Goal: Transaction & Acquisition: Purchase product/service

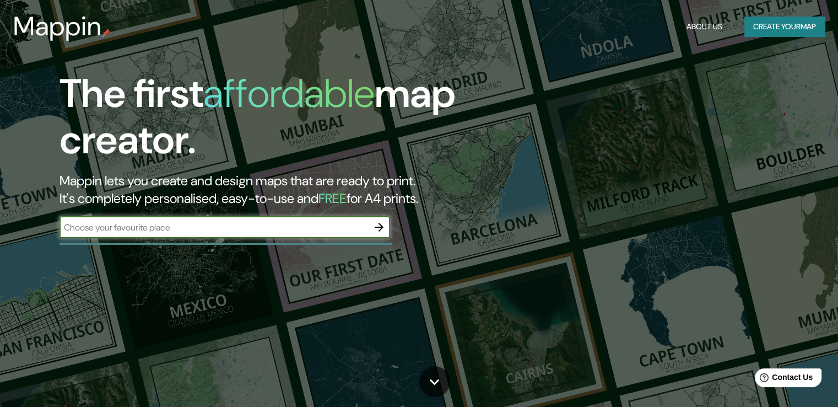
type input "malaga"
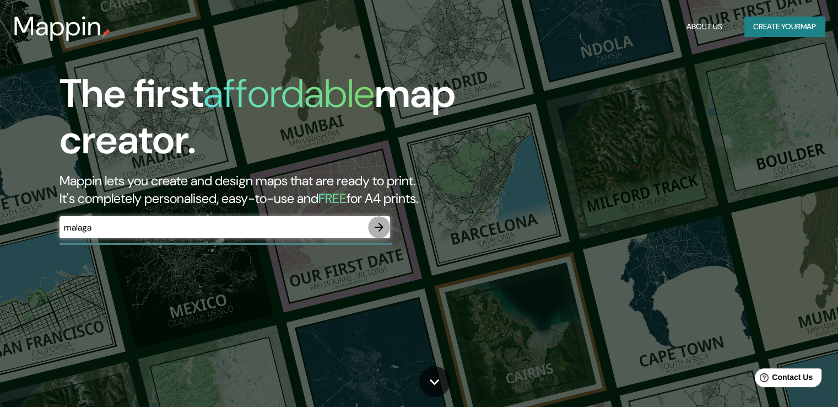
click at [382, 227] on icon "button" at bounding box center [379, 227] width 9 height 9
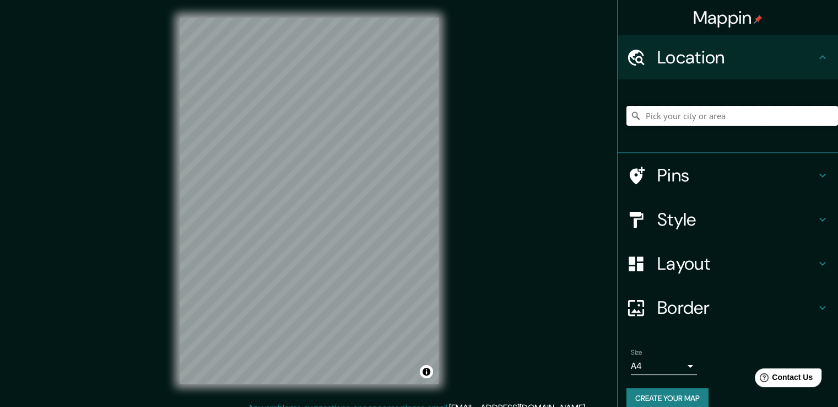
click at [655, 122] on input "Pick your city or area" at bounding box center [733, 116] width 212 height 20
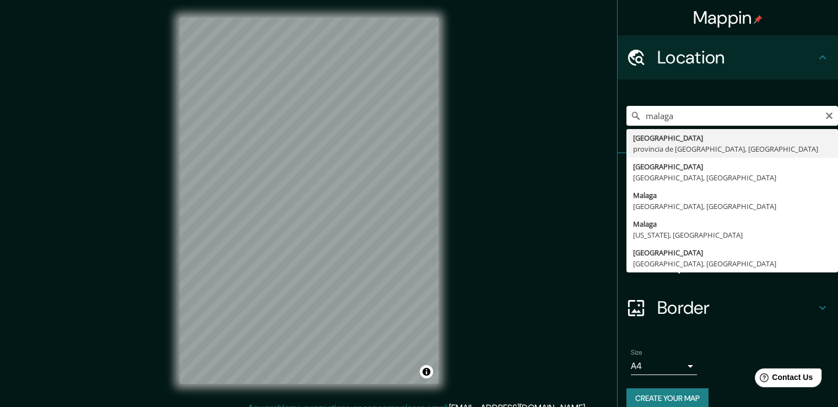
type input "Málaga, provincia de Málaga, España"
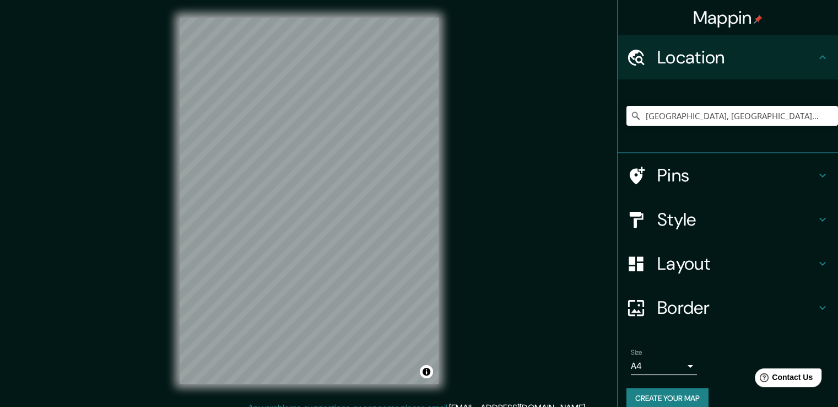
click at [657, 214] on h4 "Style" at bounding box center [736, 219] width 159 height 22
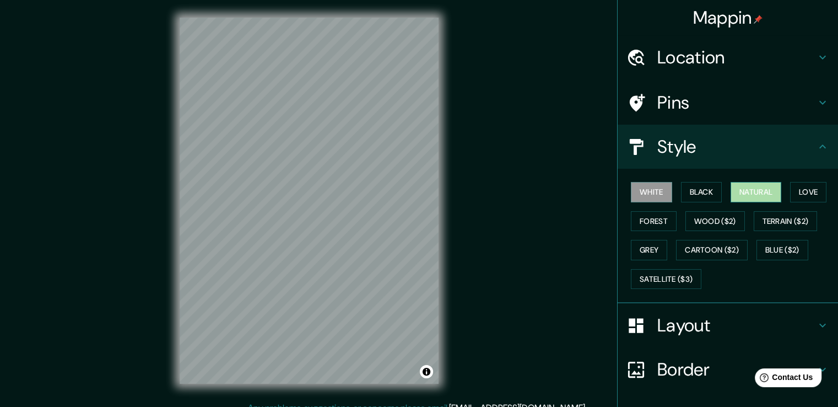
click at [731, 186] on button "Natural" at bounding box center [756, 192] width 51 height 20
click at [647, 226] on button "Forest" at bounding box center [654, 221] width 46 height 20
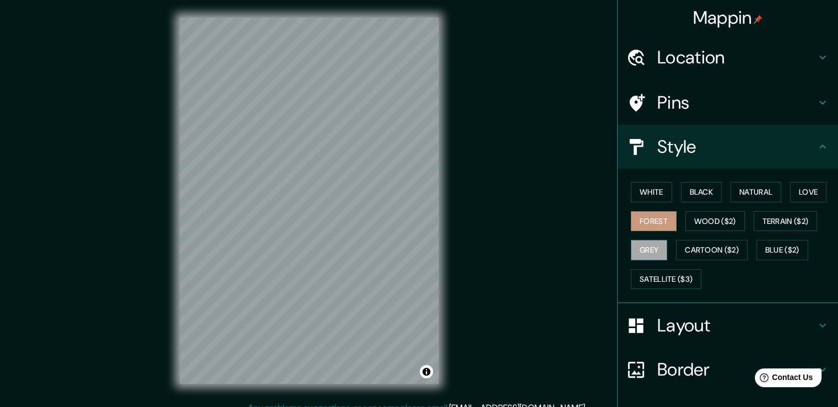
click at [648, 247] on button "Grey" at bounding box center [649, 250] width 36 height 20
click at [646, 197] on button "White" at bounding box center [651, 192] width 41 height 20
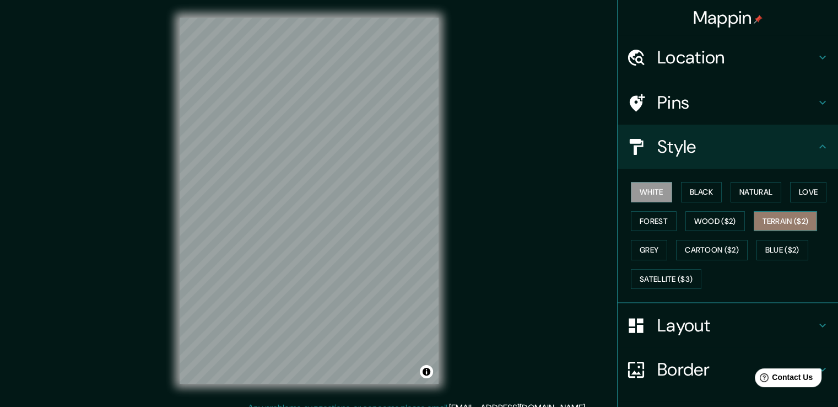
click at [763, 223] on button "Terrain ($2)" at bounding box center [786, 221] width 64 height 20
click at [659, 195] on button "White" at bounding box center [651, 192] width 41 height 20
click at [659, 285] on button "Satellite ($3)" at bounding box center [666, 279] width 71 height 20
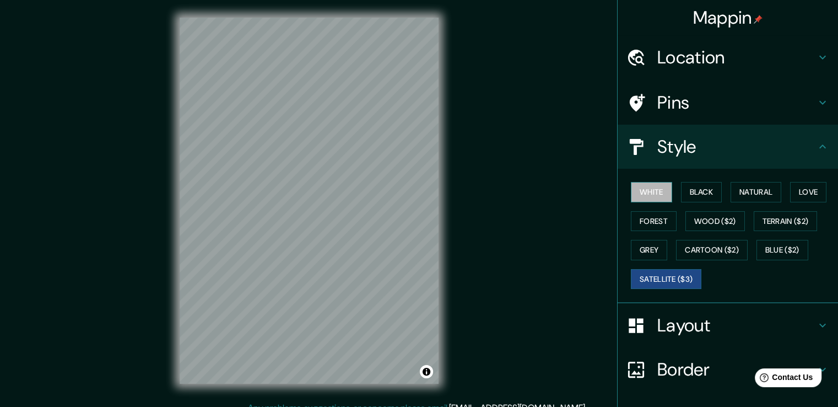
click at [632, 190] on button "White" at bounding box center [651, 192] width 41 height 20
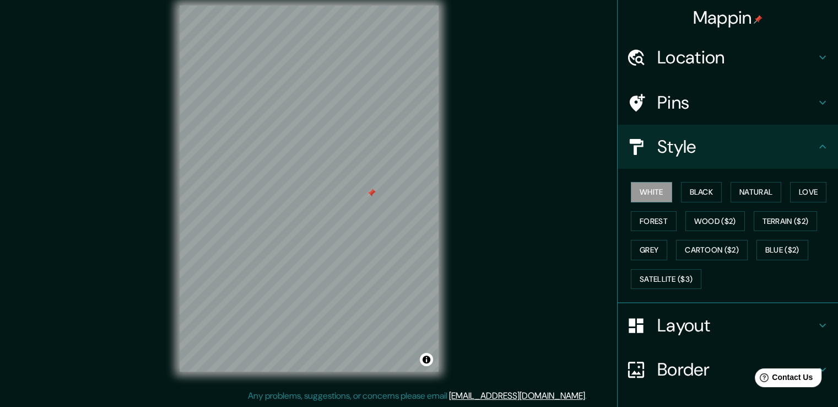
click at [730, 108] on h4 "Pins" at bounding box center [736, 102] width 159 height 22
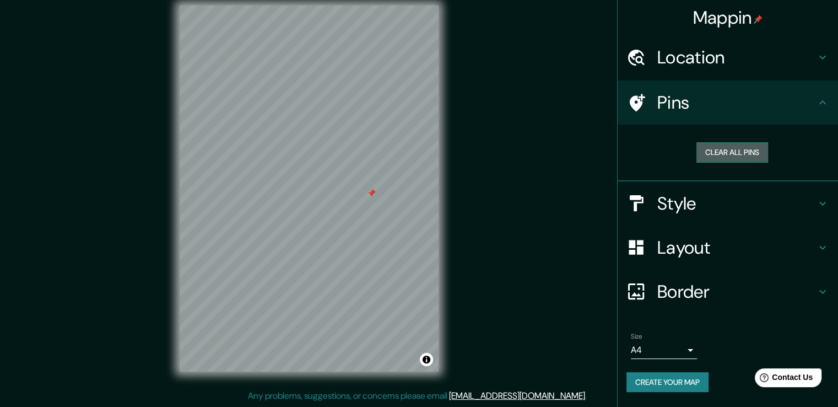
click at [733, 148] on button "Clear all pins" at bounding box center [733, 152] width 72 height 20
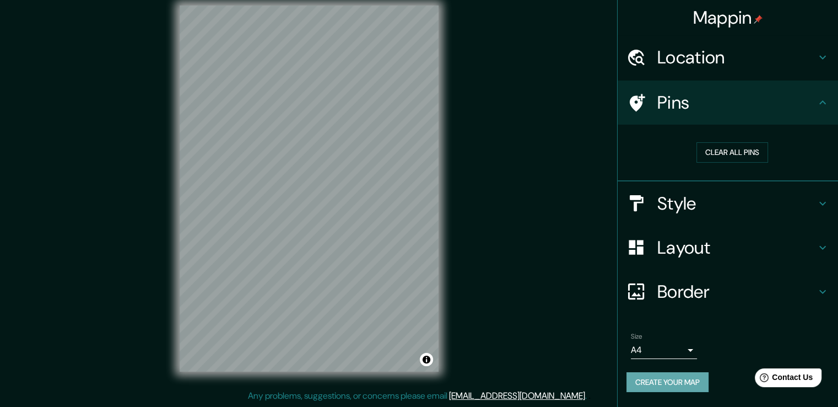
click at [682, 380] on button "Create your map" at bounding box center [668, 382] width 82 height 20
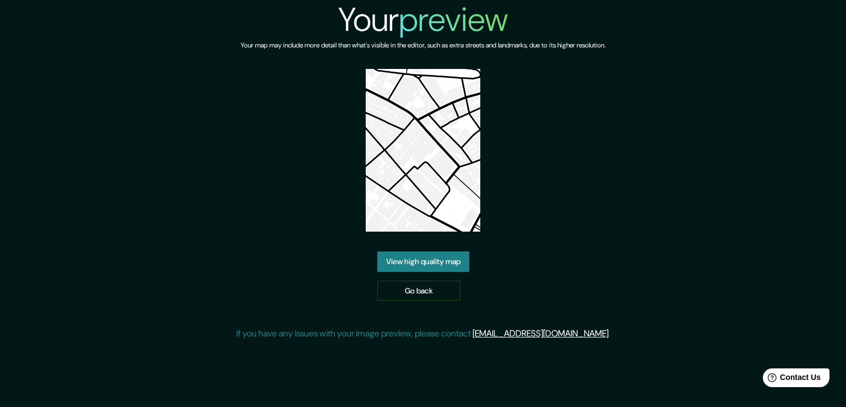
click at [427, 149] on img at bounding box center [423, 150] width 115 height 163
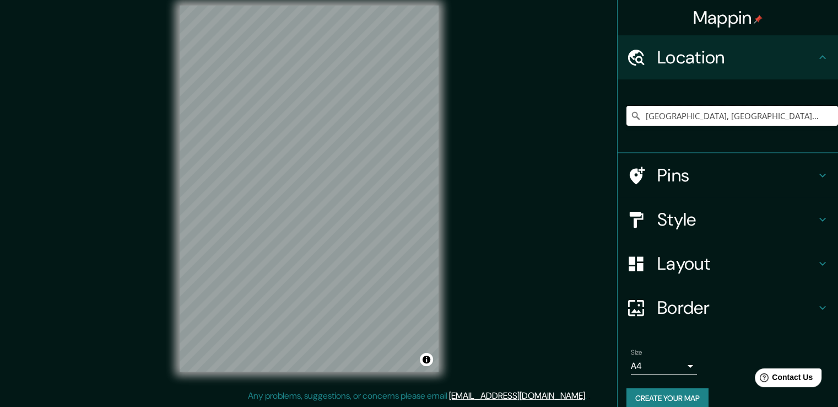
click at [783, 113] on input "Málaga, provincia de Málaga, España" at bounding box center [733, 116] width 212 height 20
click at [233, 258] on div at bounding box center [228, 262] width 9 height 9
click at [720, 213] on h4 "Style" at bounding box center [736, 219] width 159 height 22
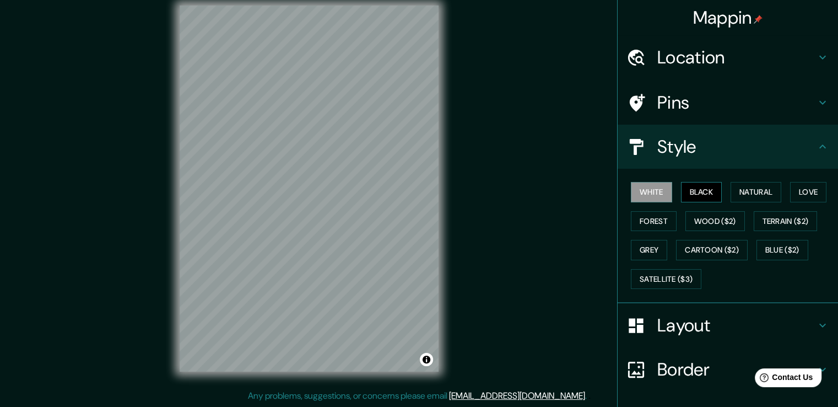
click at [697, 186] on button "Black" at bounding box center [701, 192] width 41 height 20
click at [649, 190] on button "White" at bounding box center [651, 192] width 41 height 20
click at [646, 247] on button "Grey" at bounding box center [649, 250] width 36 height 20
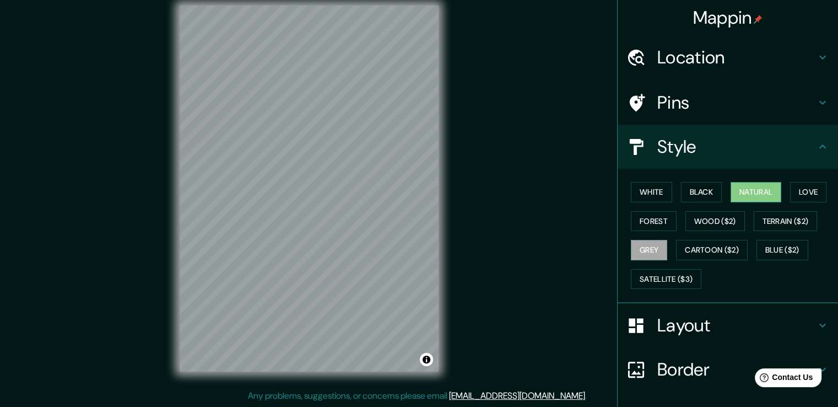
click at [731, 188] on button "Natural" at bounding box center [756, 192] width 51 height 20
click at [799, 186] on button "Love" at bounding box center [808, 192] width 36 height 20
click at [648, 243] on button "Grey" at bounding box center [649, 250] width 36 height 20
click at [639, 182] on button "White" at bounding box center [651, 192] width 41 height 20
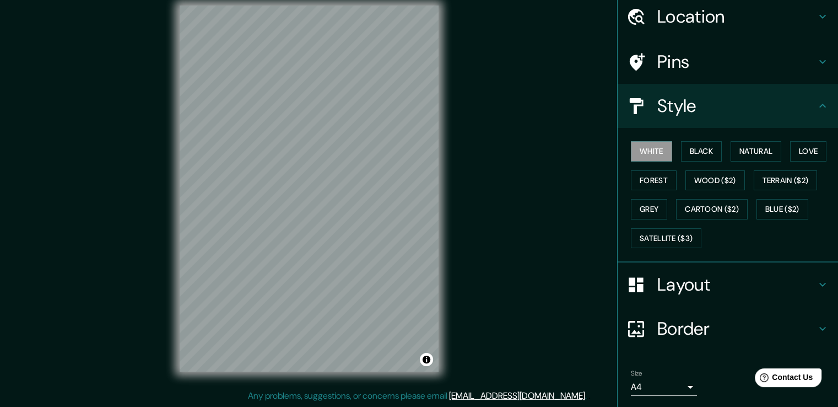
scroll to position [75, 0]
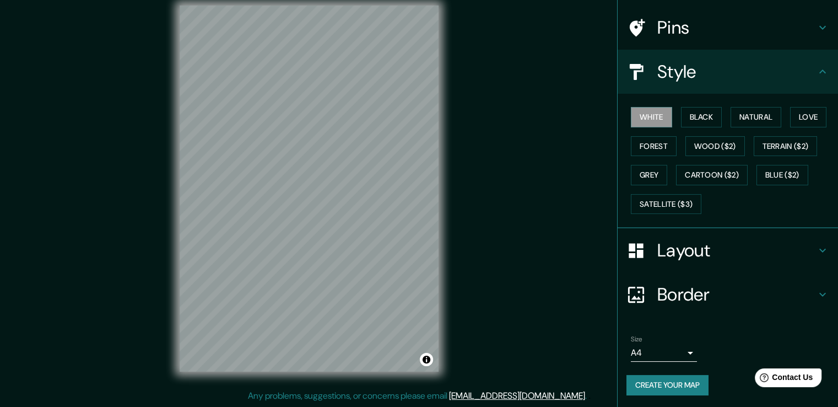
click at [662, 384] on button "Create your map" at bounding box center [668, 385] width 82 height 20
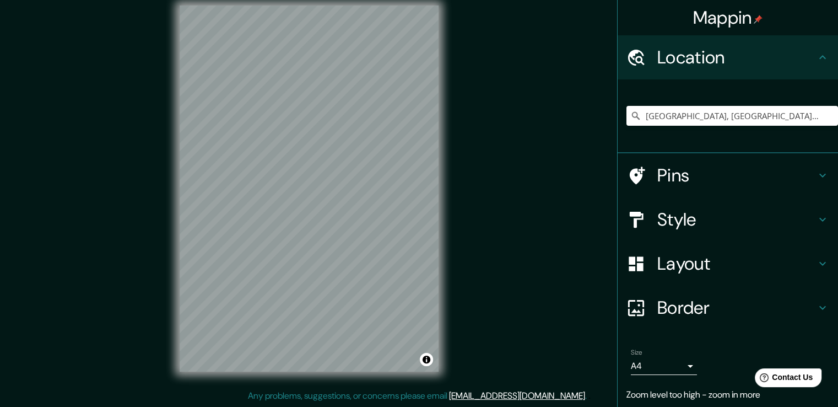
click at [472, 122] on div "Mappin Location [GEOGRAPHIC_DATA], [GEOGRAPHIC_DATA], [GEOGRAPHIC_DATA] Pins St…" at bounding box center [419, 197] width 838 height 419
click at [452, 102] on div "© Mapbox © OpenStreetMap Improve this map" at bounding box center [309, 188] width 294 height 401
click at [679, 396] on button "Create your map" at bounding box center [668, 398] width 82 height 20
click at [659, 273] on h4 "Layout" at bounding box center [736, 263] width 159 height 22
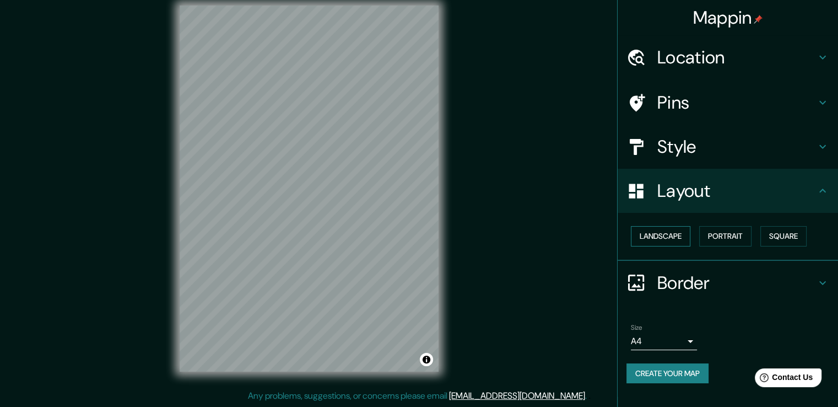
click at [660, 235] on button "Landscape" at bounding box center [661, 236] width 60 height 20
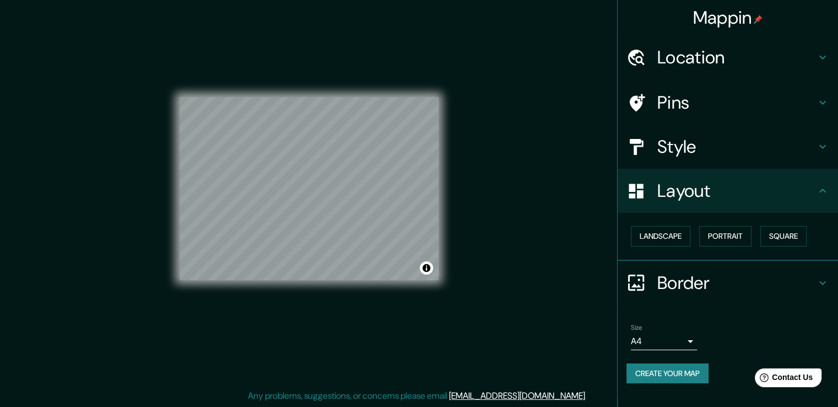
click at [678, 375] on button "Create your map" at bounding box center [668, 373] width 82 height 20
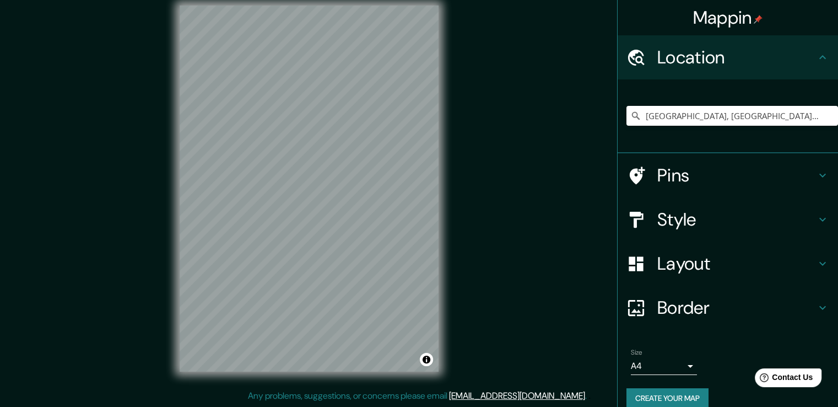
click at [723, 262] on h4 "Layout" at bounding box center [736, 263] width 159 height 22
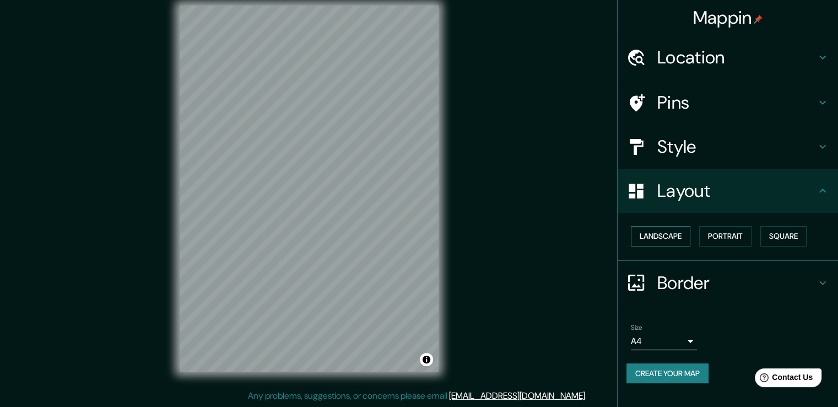
click at [689, 236] on button "Landscape" at bounding box center [661, 236] width 60 height 20
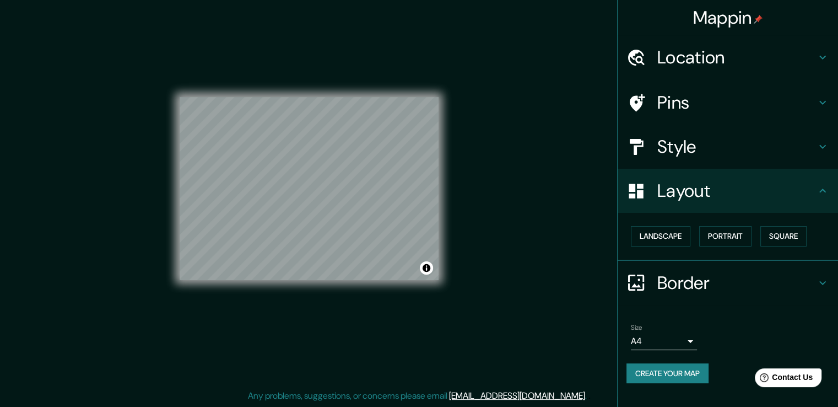
click at [697, 373] on button "Create your map" at bounding box center [668, 373] width 82 height 20
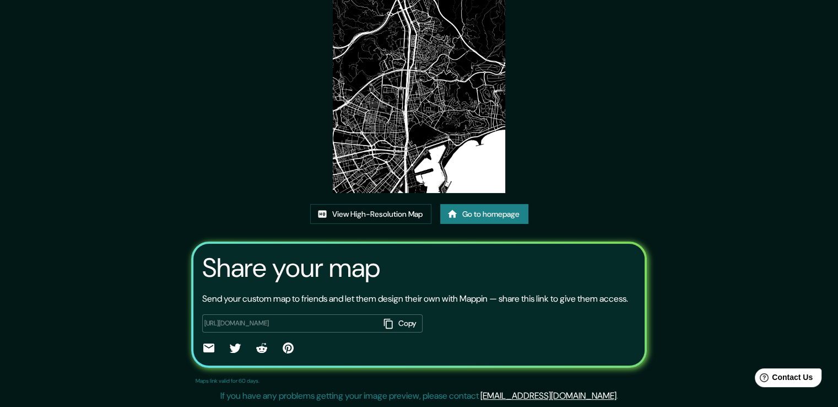
scroll to position [112, 0]
